Goal: Information Seeking & Learning: Learn about a topic

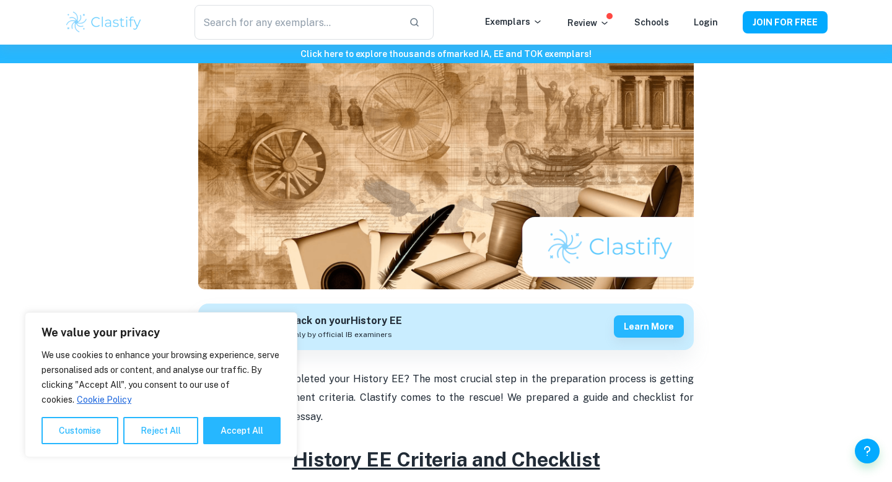
scroll to position [303, 0]
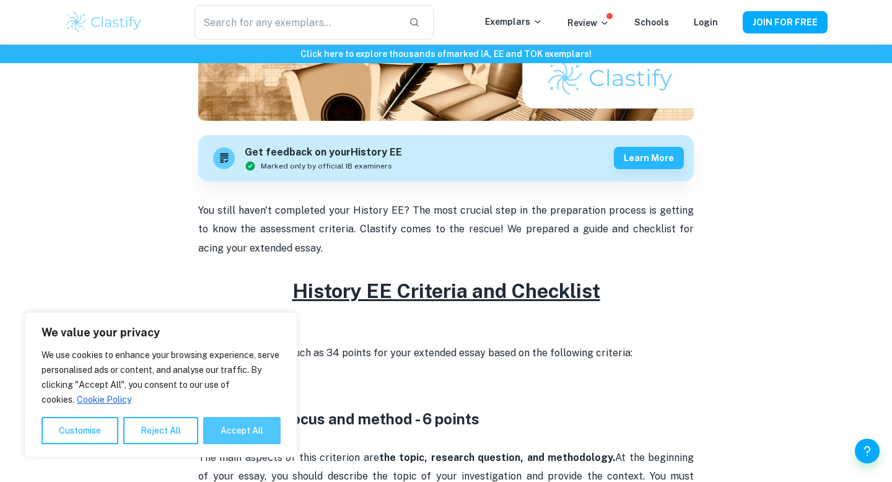
click at [247, 439] on button "Accept All" at bounding box center [241, 430] width 77 height 27
checkbox input "true"
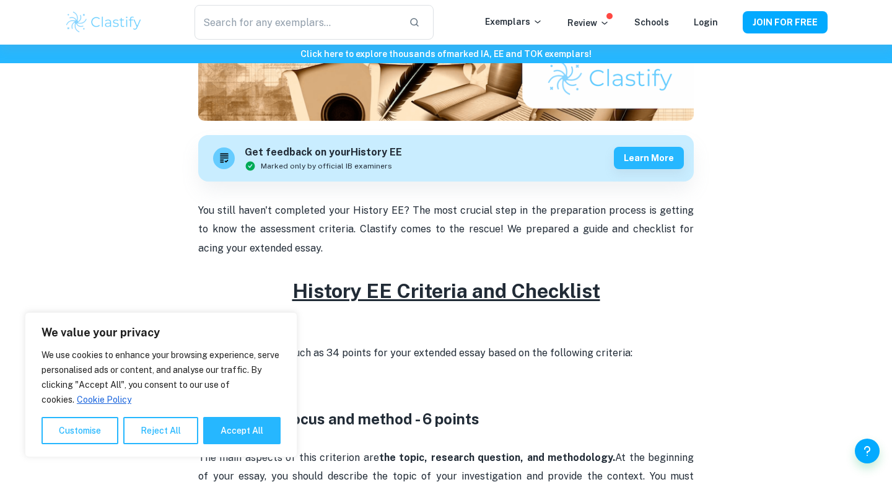
checkbox input "true"
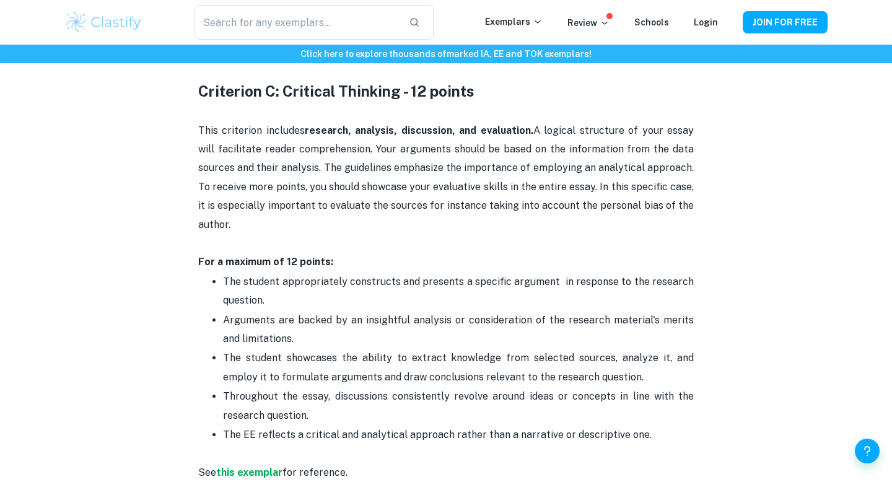
scroll to position [1610, 0]
